Goal: Information Seeking & Learning: Find specific fact

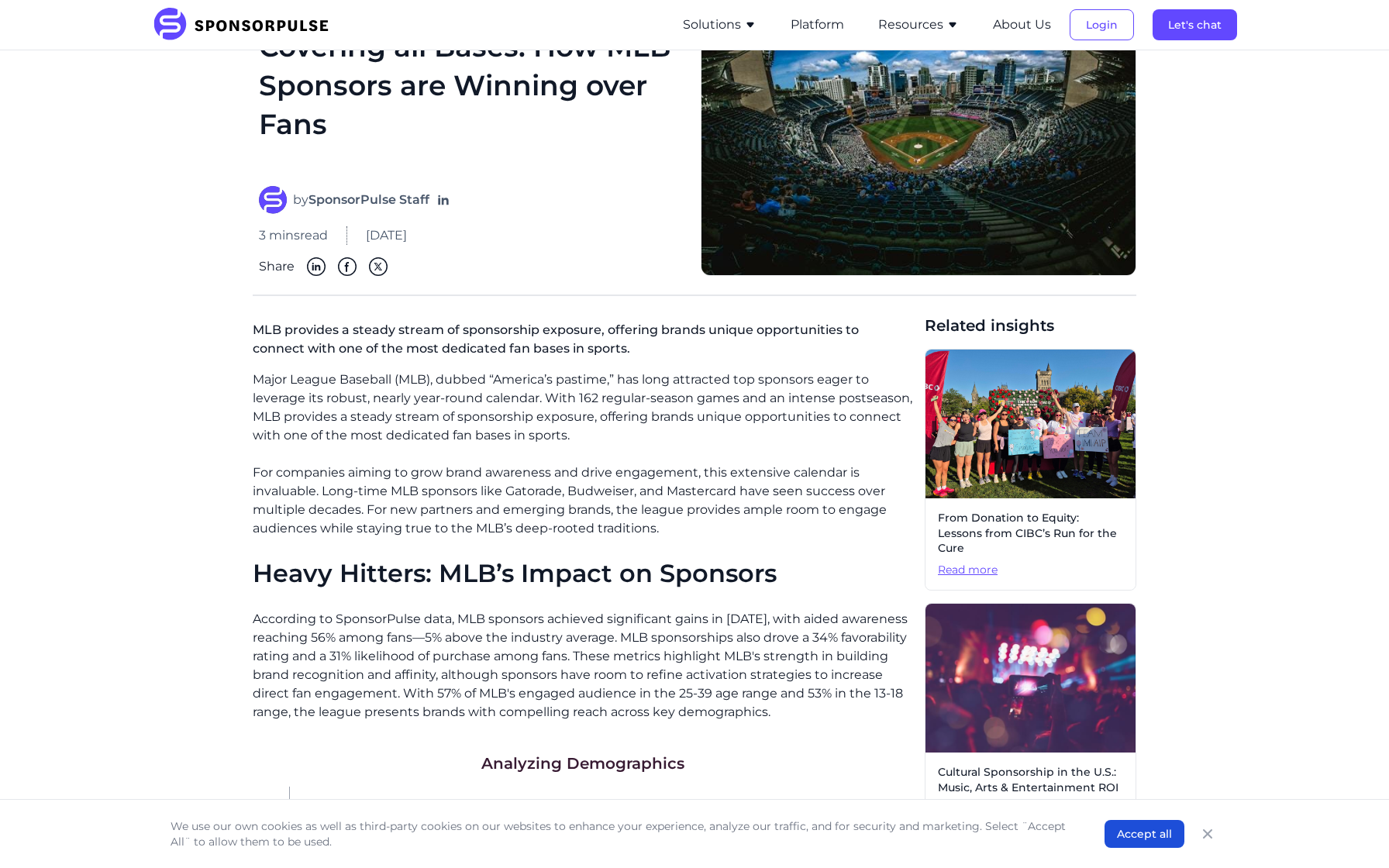
scroll to position [133, 0]
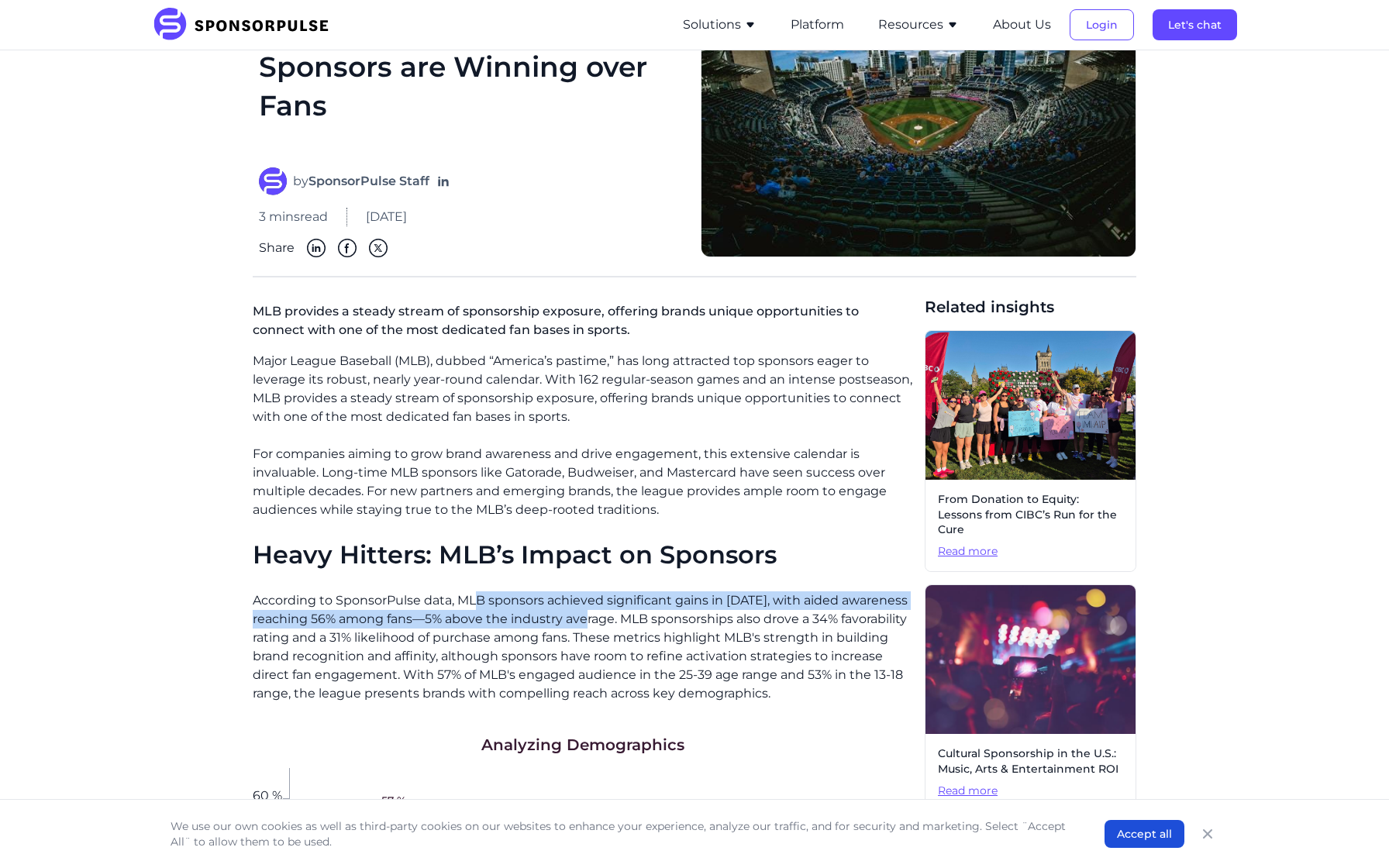
drag, startPoint x: 480, startPoint y: 605, endPoint x: 597, endPoint y: 626, distance: 118.9
click at [597, 626] on p "According to SponsorPulse data, MLB sponsors achieved significant gains in [DAT…" at bounding box center [582, 647] width 660 height 111
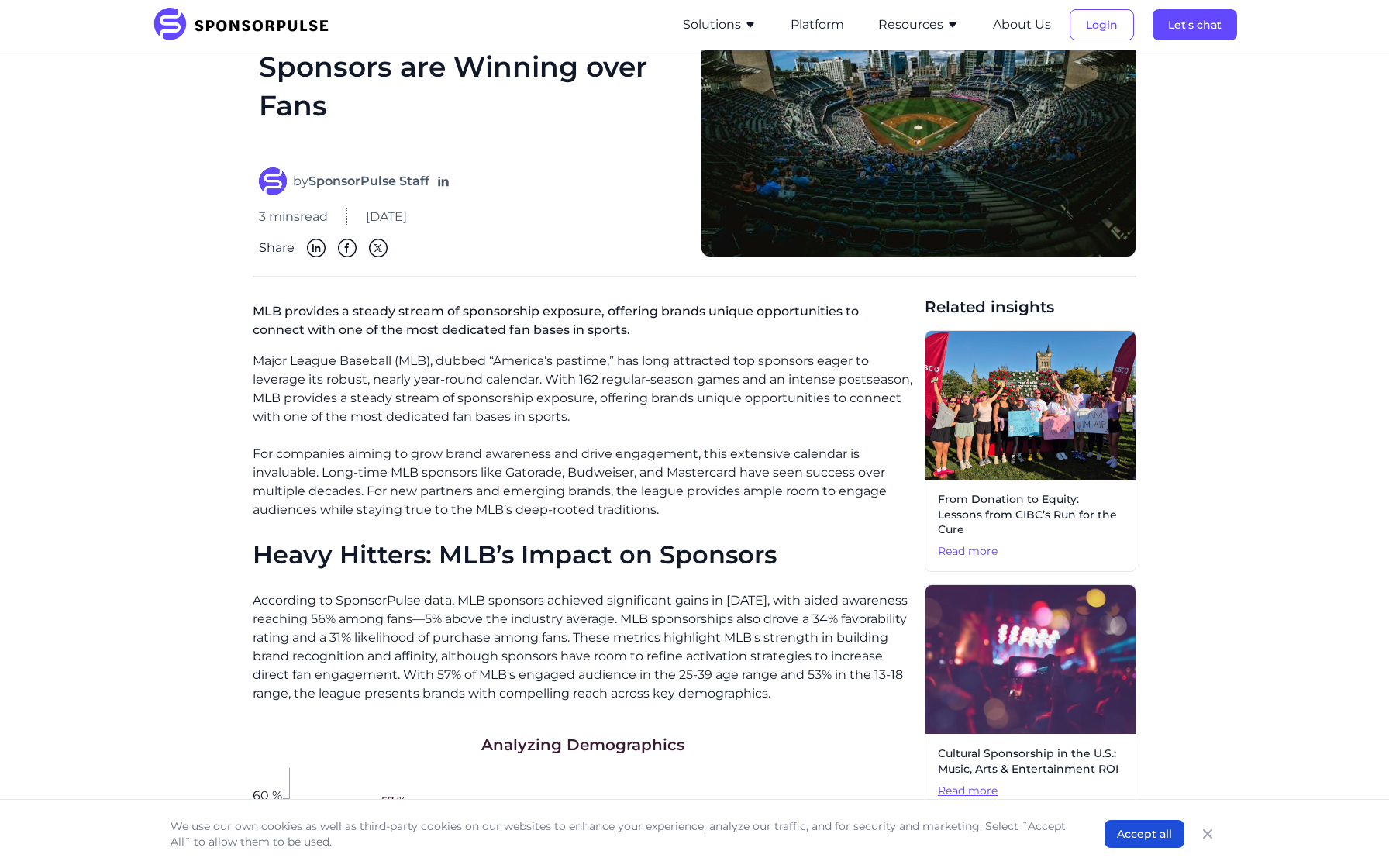
click at [634, 630] on p "According to SponsorPulse data, MLB sponsors achieved significant gains in [DAT…" at bounding box center [582, 647] width 660 height 111
drag, startPoint x: 622, startPoint y: 618, endPoint x: 573, endPoint y: 640, distance: 53.7
click at [573, 640] on p "According to SponsorPulse data, MLB sponsors achieved significant gains in [DAT…" at bounding box center [582, 647] width 660 height 111
copy p "MLB sponsorships also drove a 34% favorability rating and a 31% likelihood of p…"
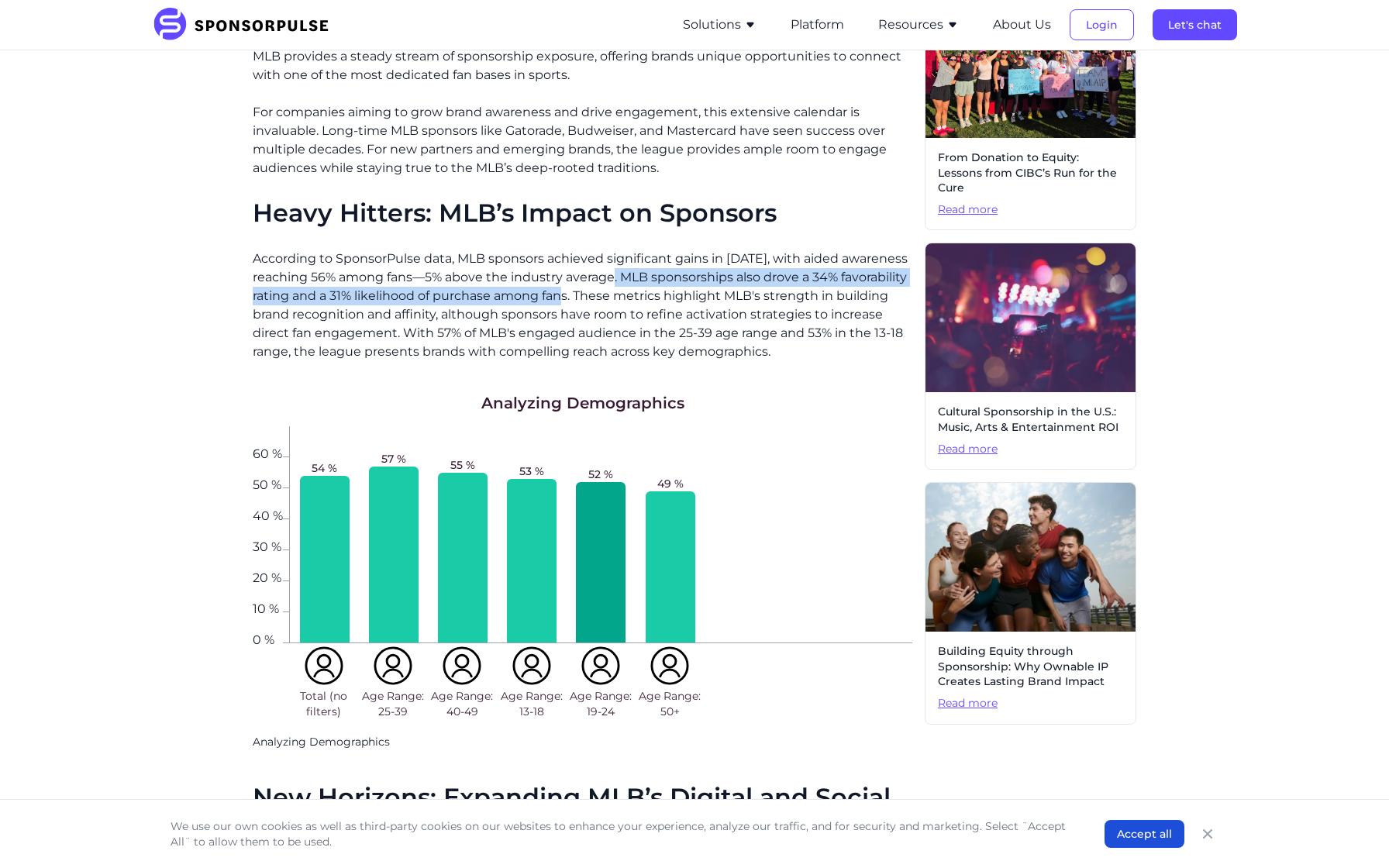
scroll to position [473, 0]
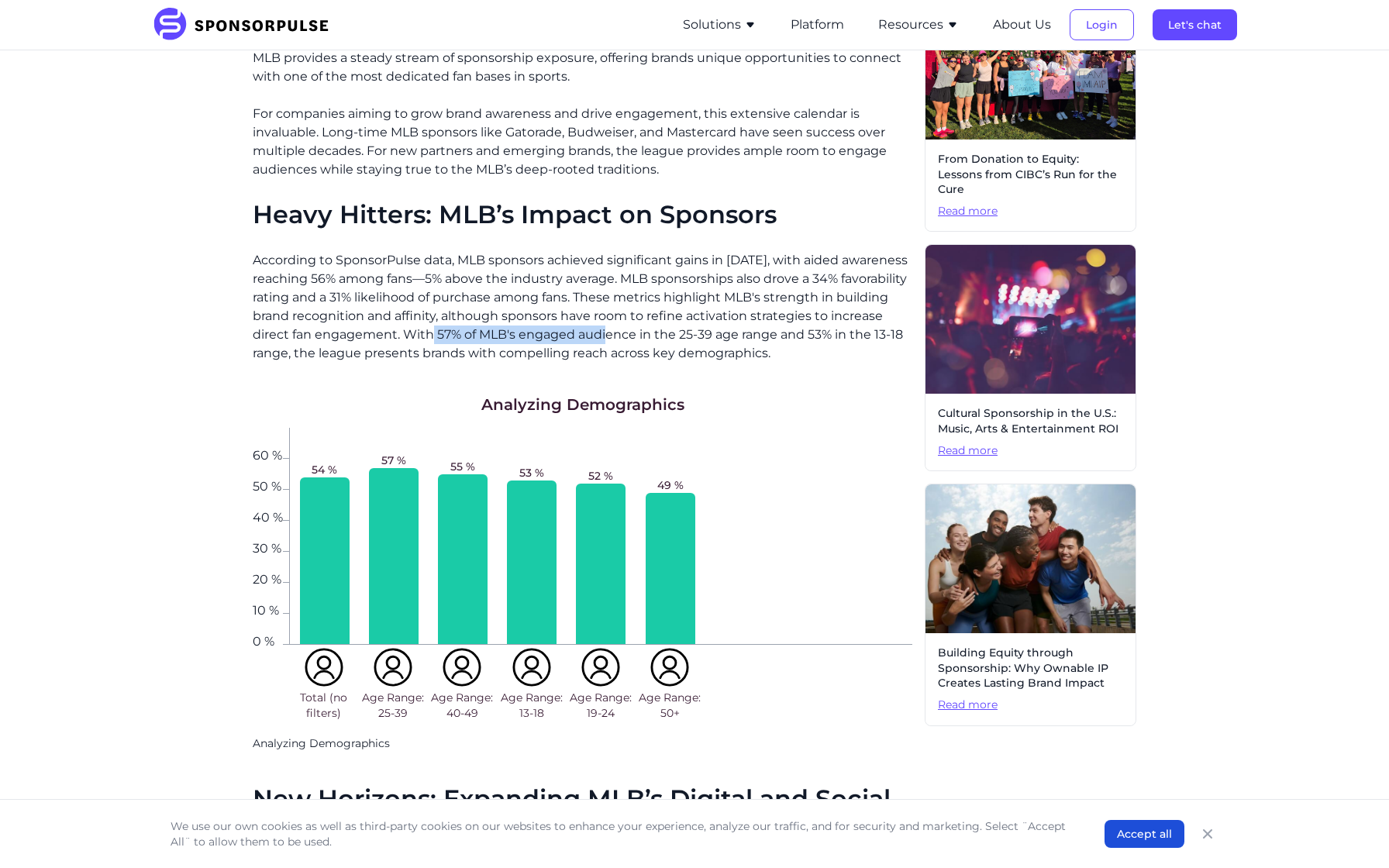
drag, startPoint x: 440, startPoint y: 330, endPoint x: 620, endPoint y: 335, distance: 180.1
click at [620, 335] on p "According to SponsorPulse data, MLB sponsors achieved significant gains in [DAT…" at bounding box center [582, 307] width 660 height 111
click at [461, 325] on p "According to SponsorPulse data, MLB sponsors achieved significant gains in [DAT…" at bounding box center [582, 307] width 660 height 111
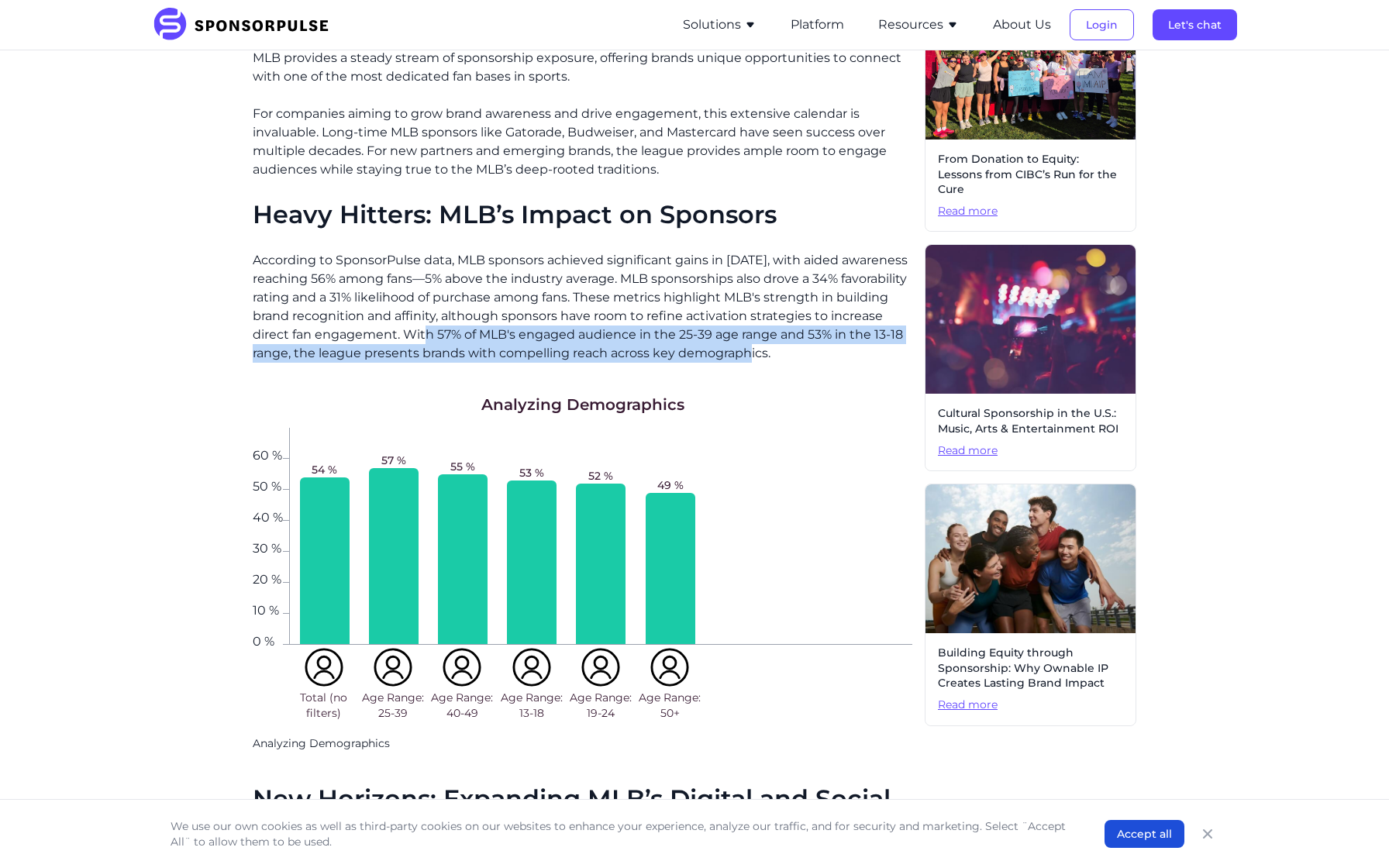
drag, startPoint x: 436, startPoint y: 328, endPoint x: 763, endPoint y: 352, distance: 327.9
click at [763, 352] on p "According to SponsorPulse data, MLB sponsors achieved significant gains in [DAT…" at bounding box center [582, 307] width 660 height 111
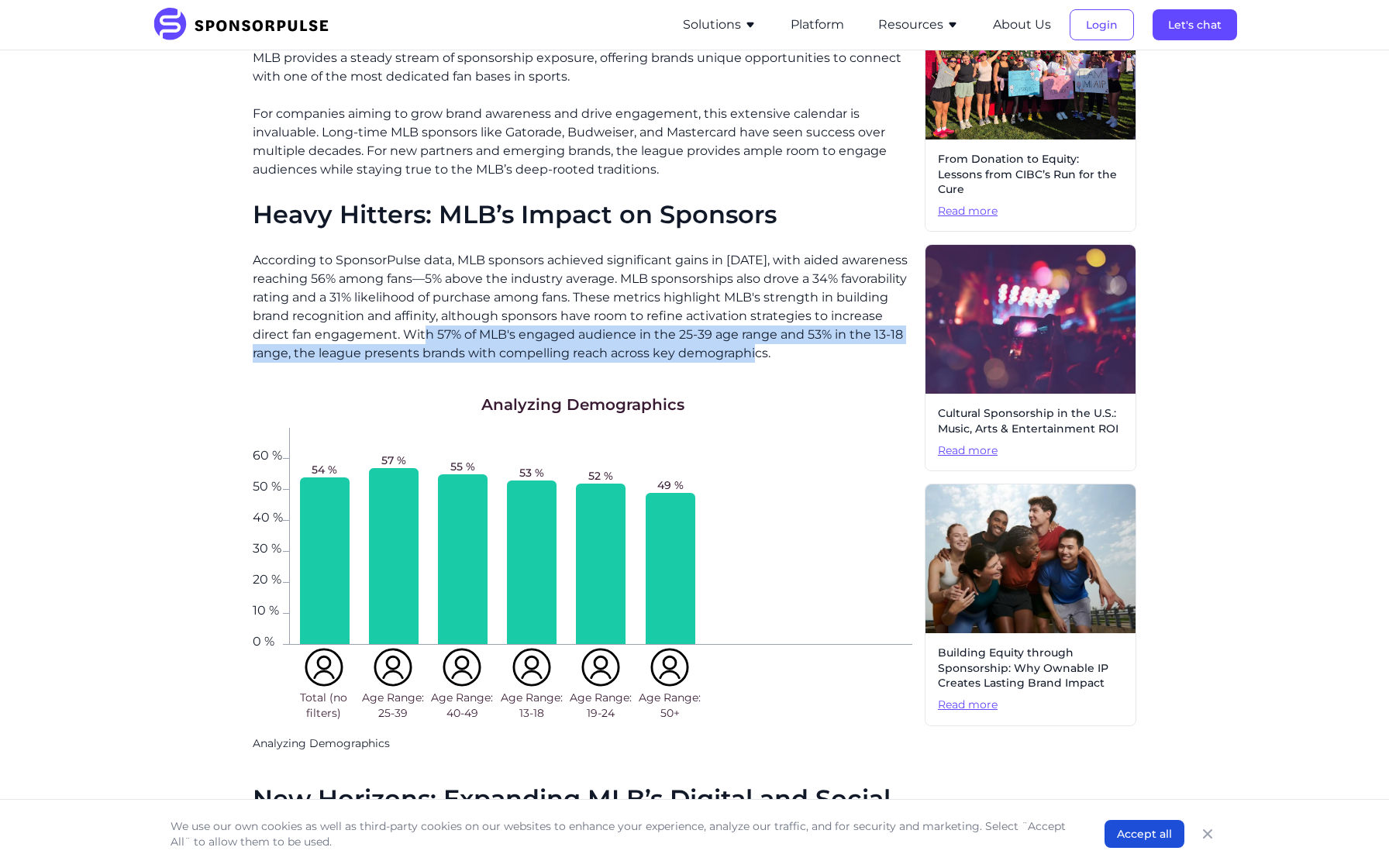
drag, startPoint x: 767, startPoint y: 354, endPoint x: 438, endPoint y: 338, distance: 329.4
click at [438, 338] on p "According to SponsorPulse data, MLB sponsors achieved significant gains in [DAT…" at bounding box center [582, 307] width 660 height 111
copy p "57% of MLB's engaged audience in the 25-39 age range and 53% in the 13-18 range…"
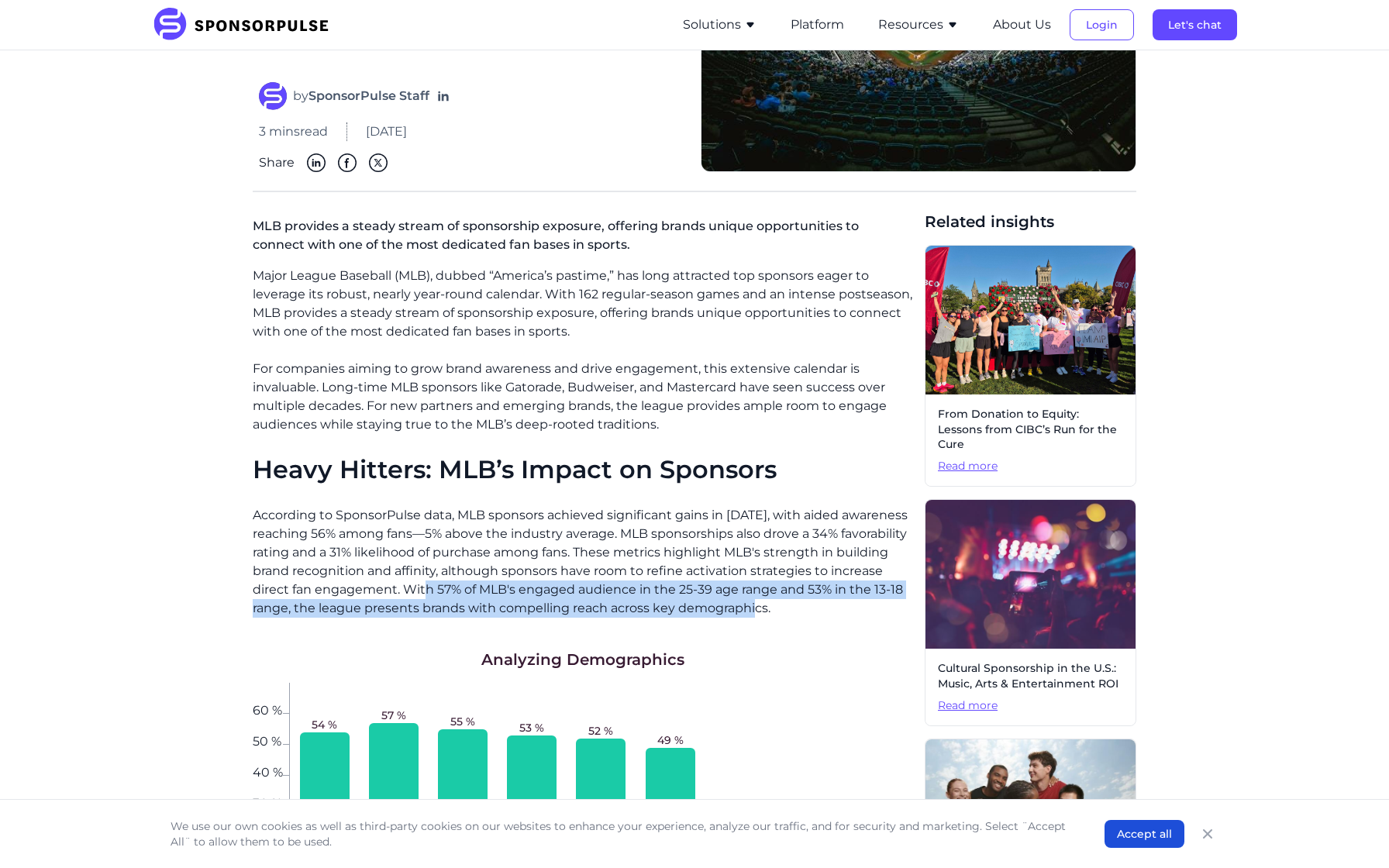
scroll to position [223, 0]
